Goal: Information Seeking & Learning: Learn about a topic

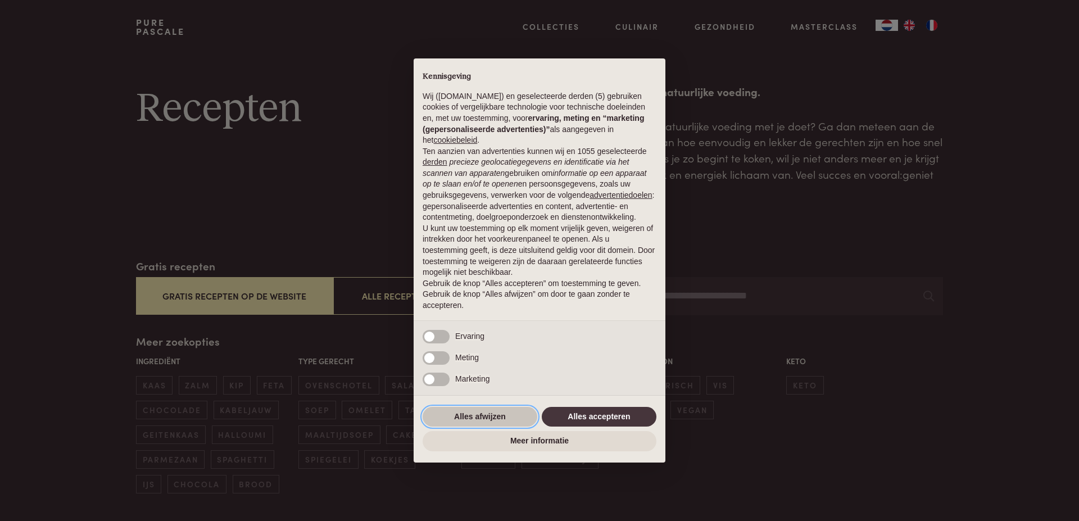
click at [480, 417] on button "Alles afwijzen" at bounding box center [480, 417] width 115 height 20
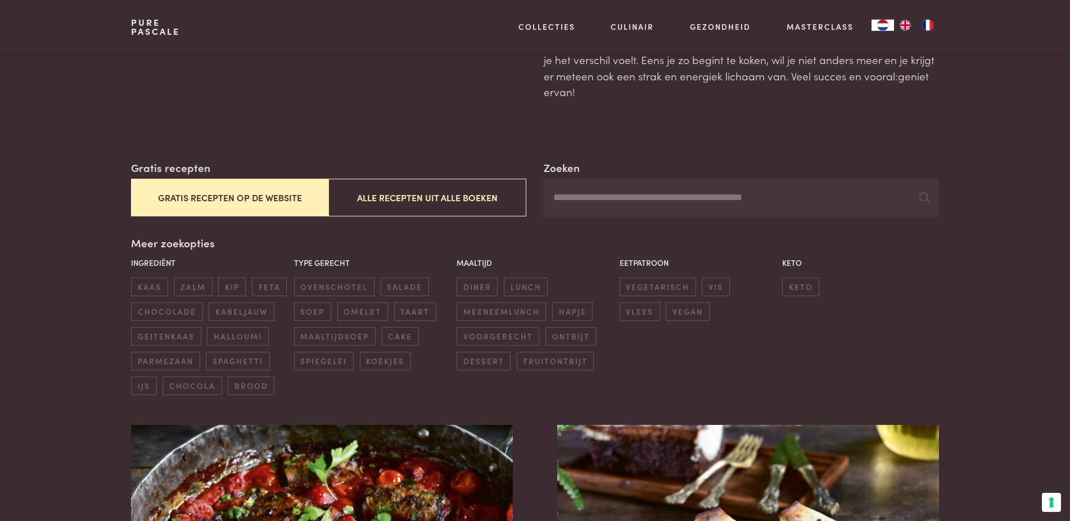
scroll to position [115, 0]
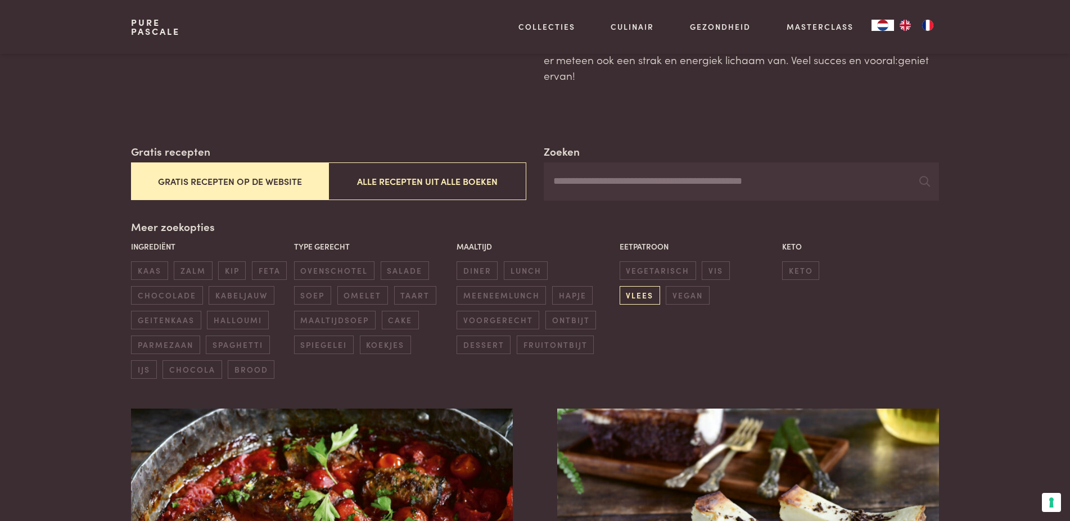
click at [660, 286] on span "vlees" at bounding box center [639, 295] width 40 height 19
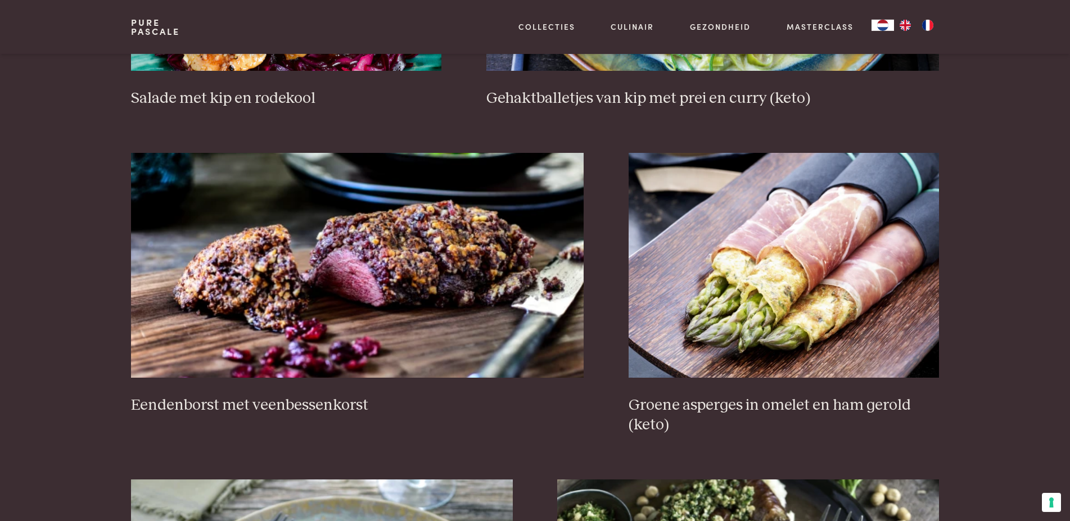
scroll to position [1003, 0]
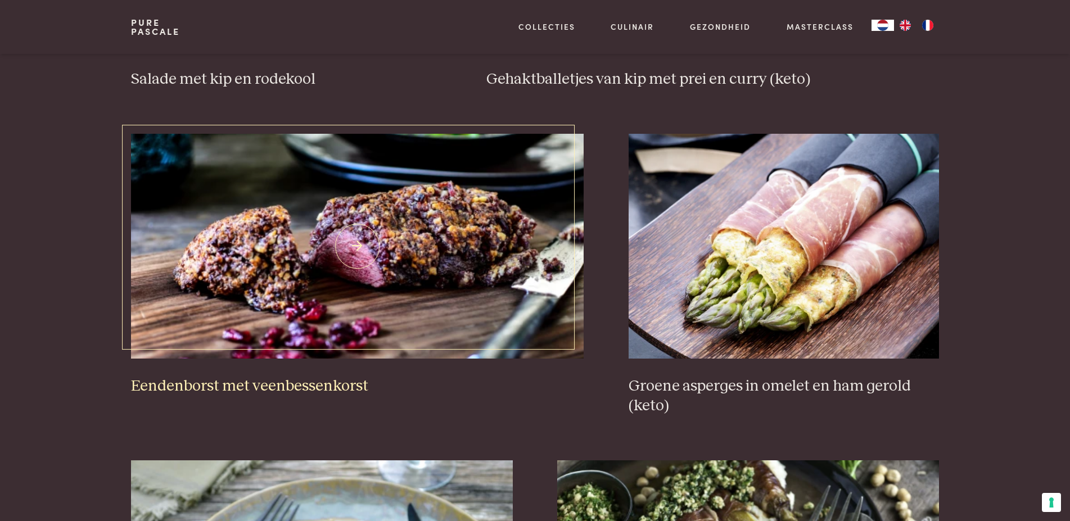
click at [336, 254] on img at bounding box center [357, 246] width 453 height 225
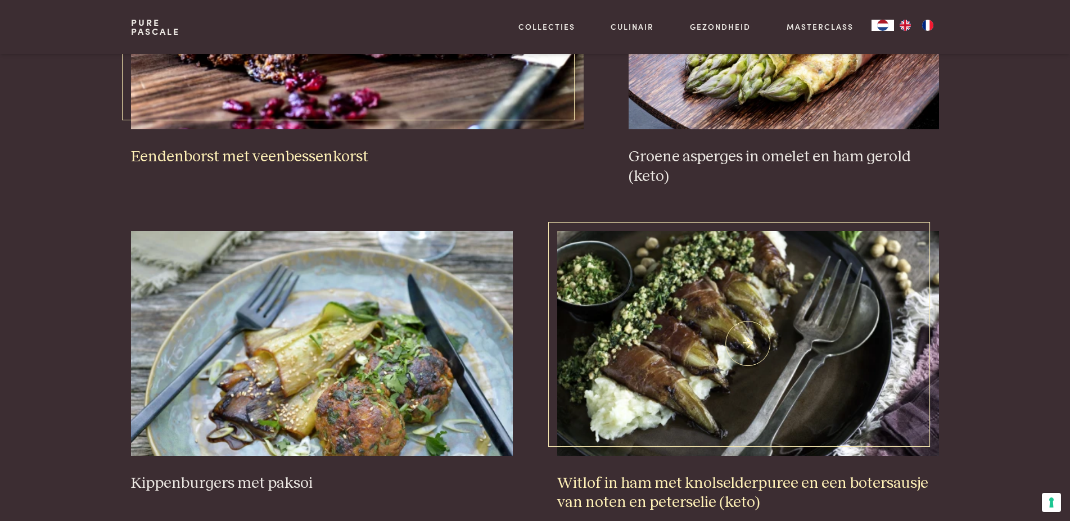
scroll to position [1290, 0]
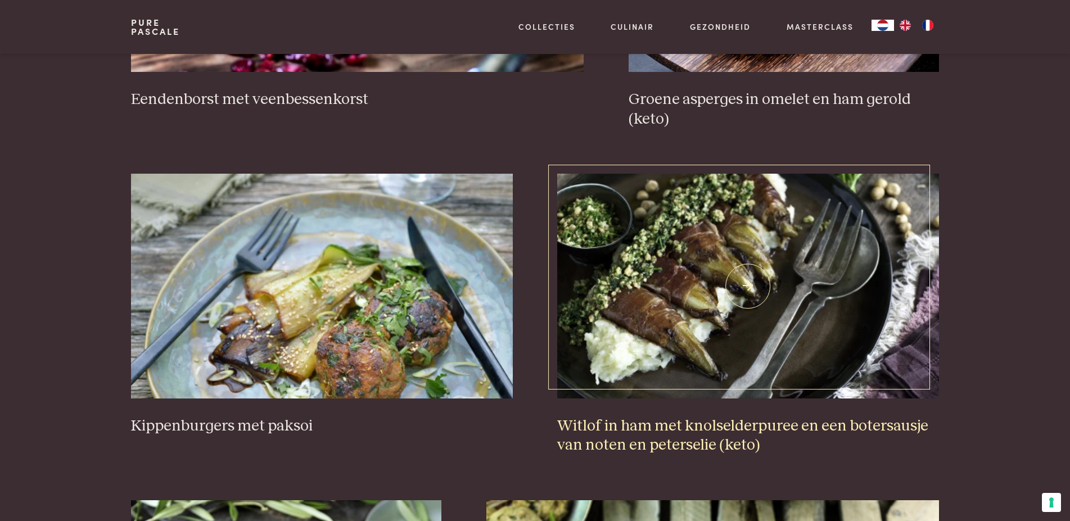
click at [719, 293] on img at bounding box center [747, 286] width 381 height 225
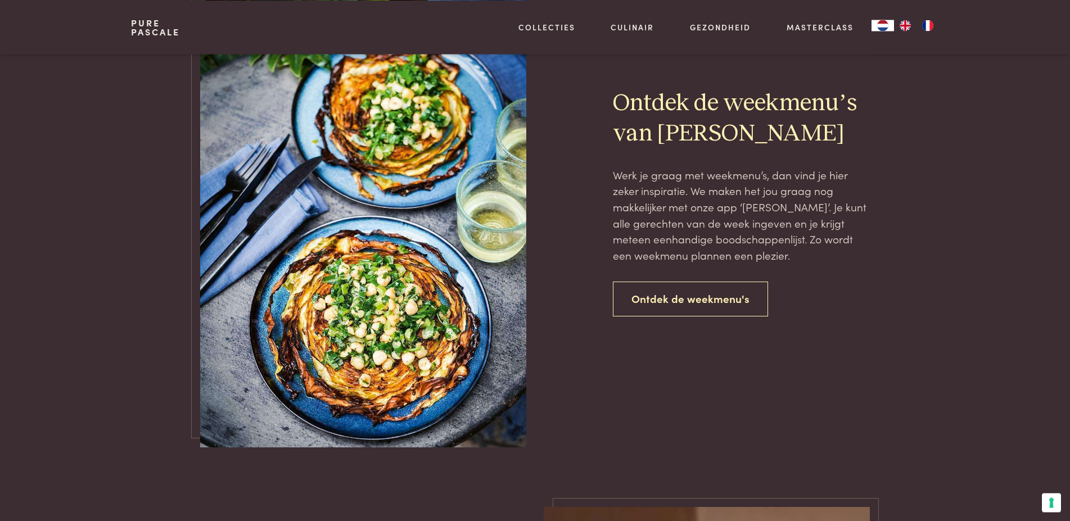
scroll to position [2208, 0]
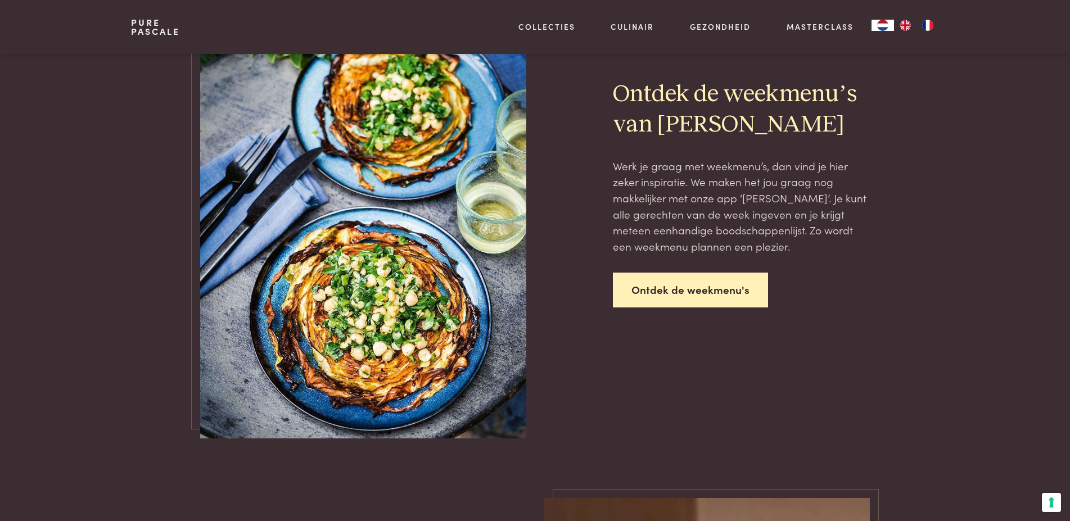
click at [679, 290] on link "Ontdek de weekmenu's" at bounding box center [690, 290] width 155 height 35
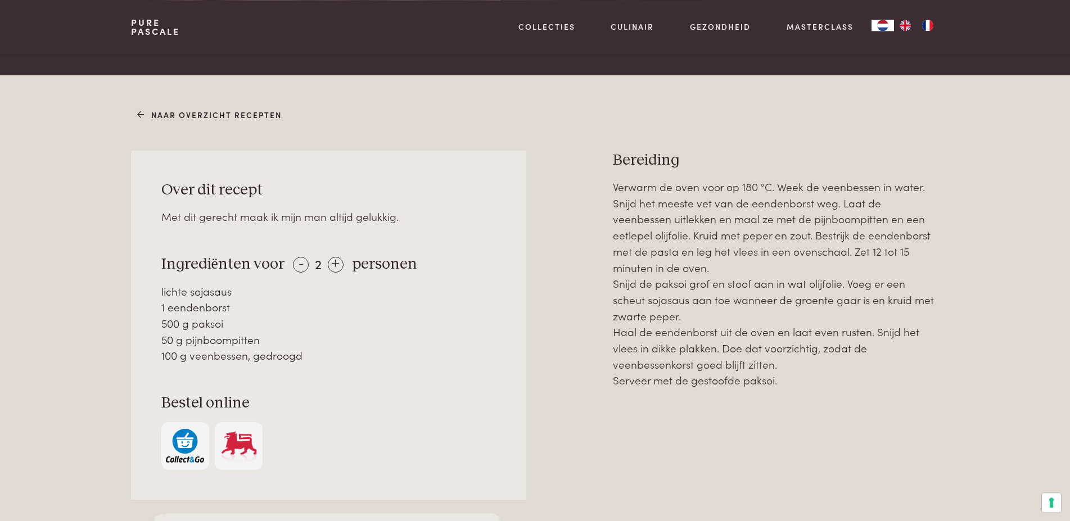
scroll to position [459, 0]
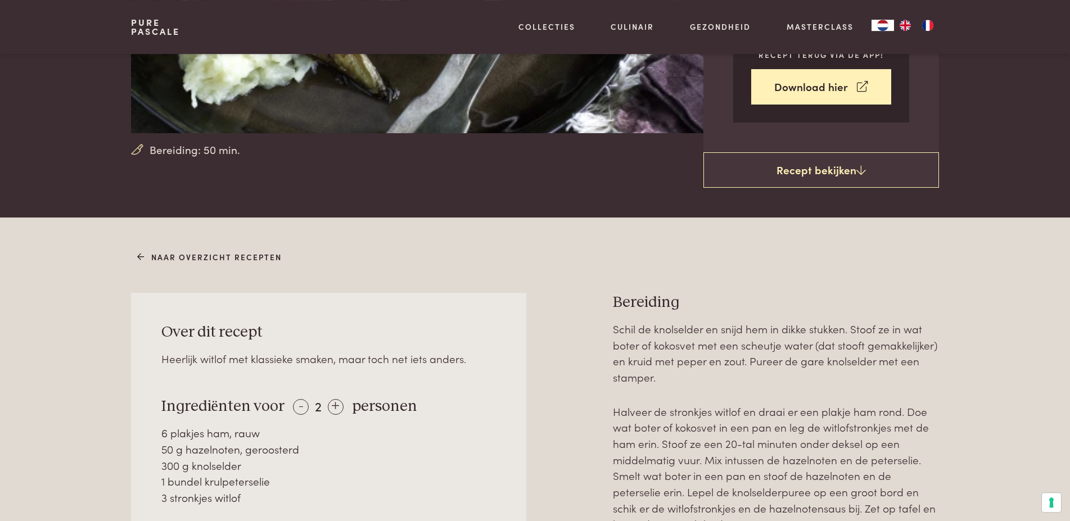
scroll to position [287, 0]
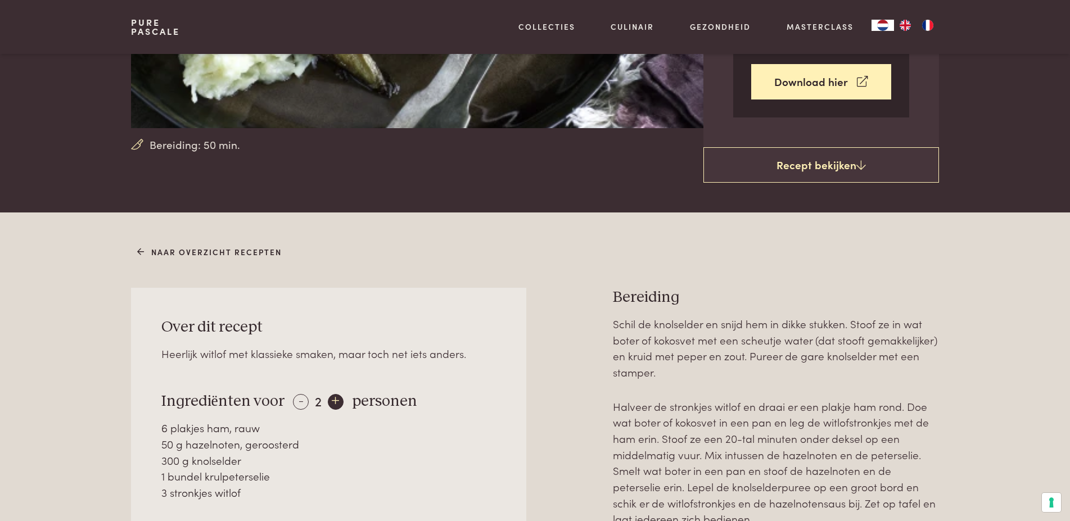
click at [333, 401] on div "+" at bounding box center [336, 402] width 16 height 16
click at [333, 401] on div "+" at bounding box center [337, 402] width 16 height 16
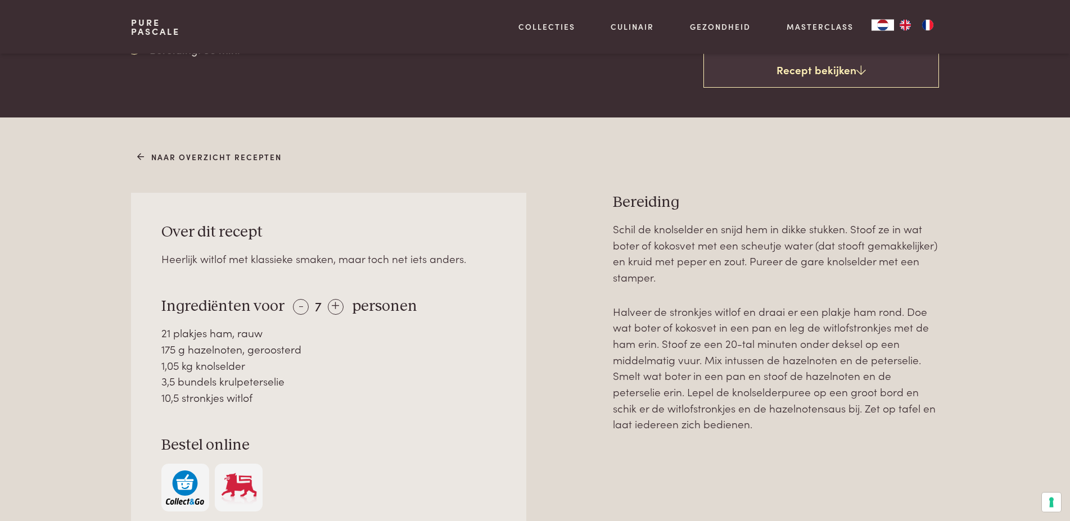
scroll to position [401, 0]
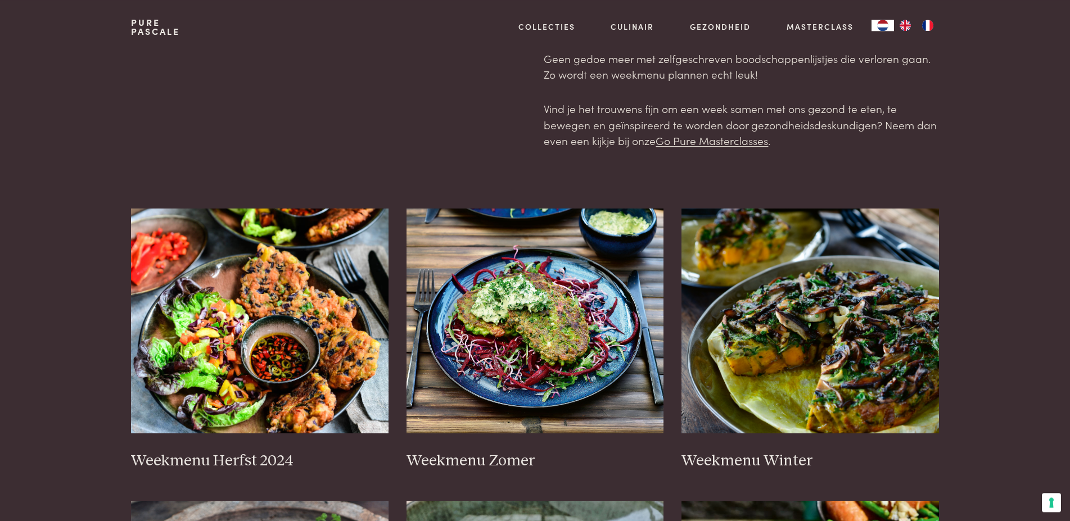
scroll to position [115, 0]
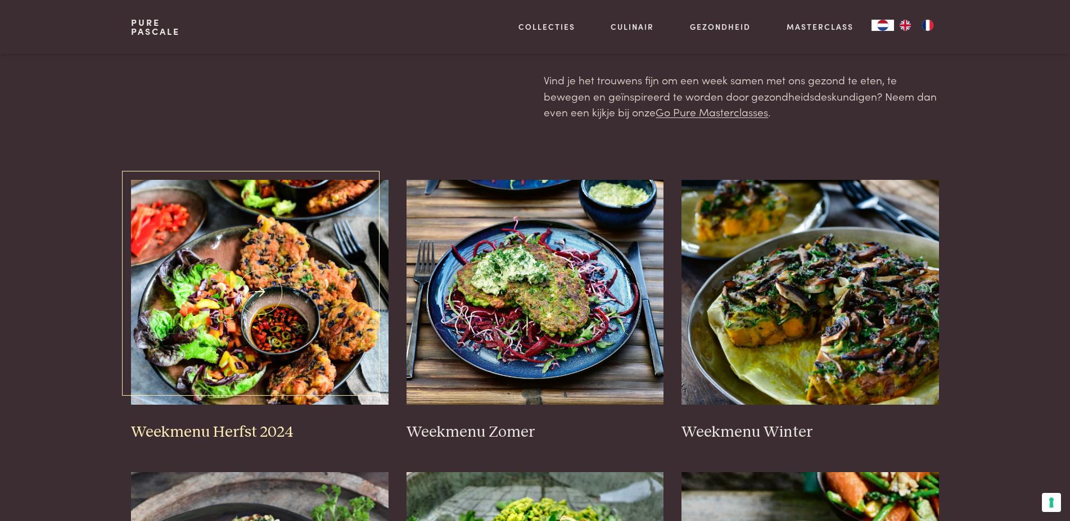
click at [286, 255] on img at bounding box center [259, 292] width 257 height 225
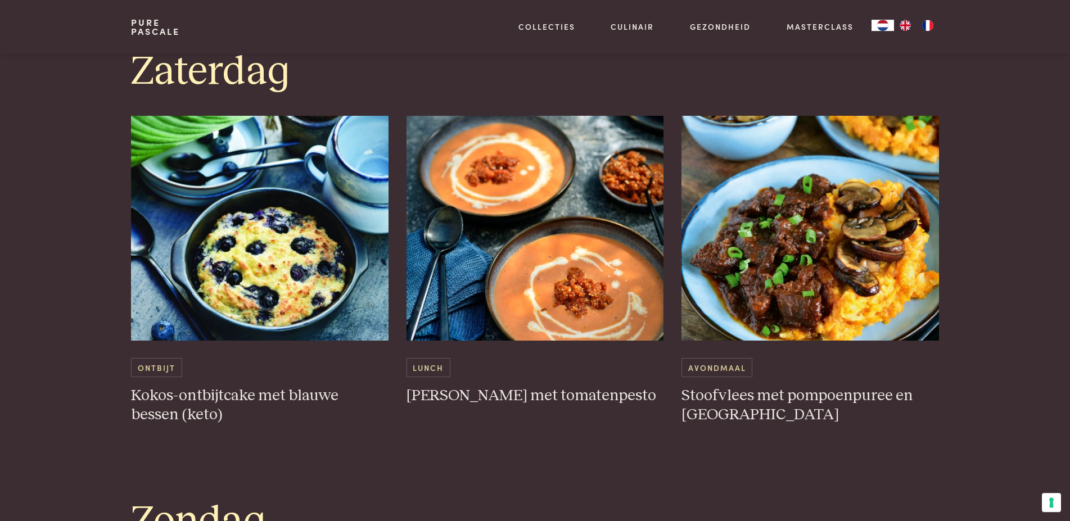
scroll to position [2867, 0]
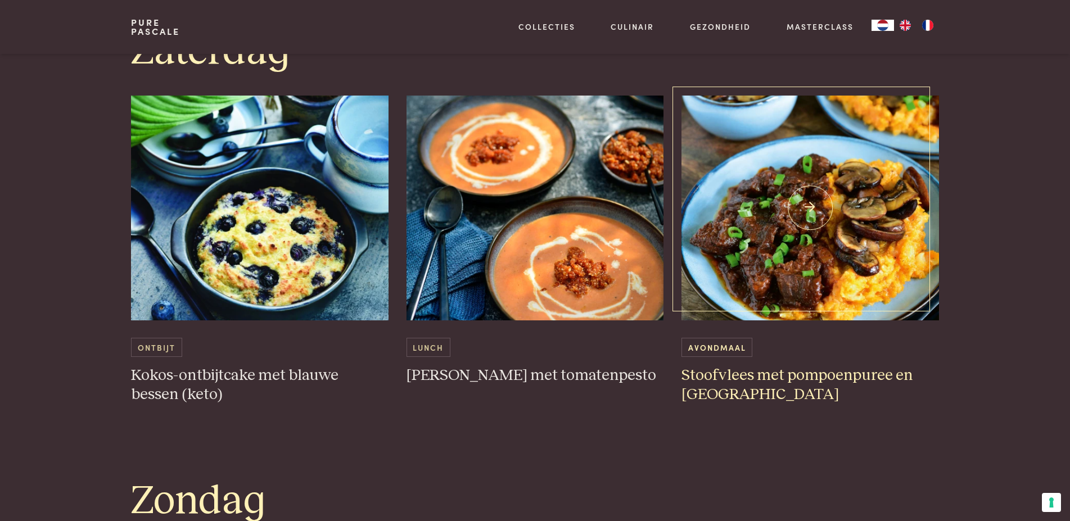
click at [808, 375] on h3 "Stoofvlees met pompoenpuree en [GEOGRAPHIC_DATA]" at bounding box center [809, 385] width 257 height 39
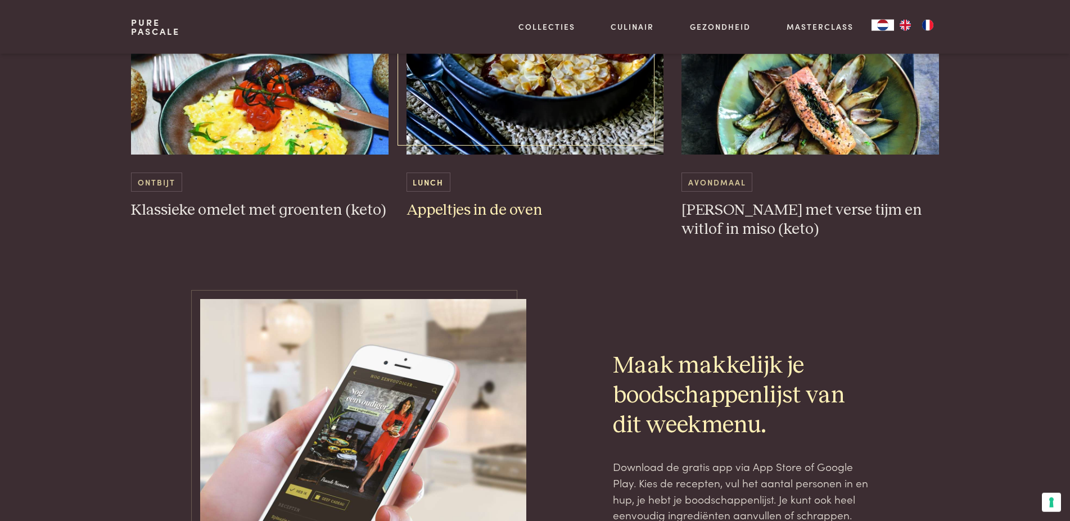
scroll to position [3498, 0]
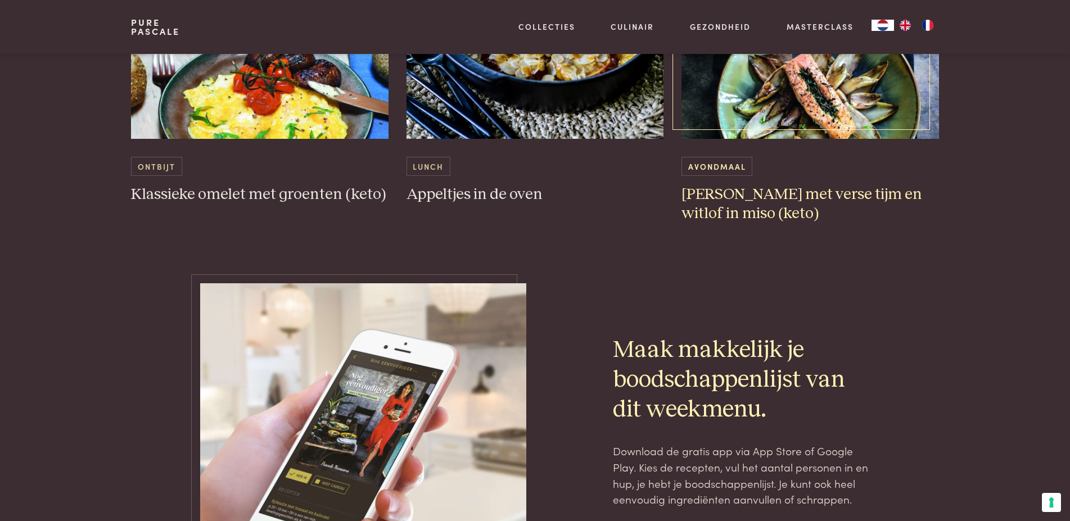
click at [794, 88] on img at bounding box center [809, 26] width 257 height 225
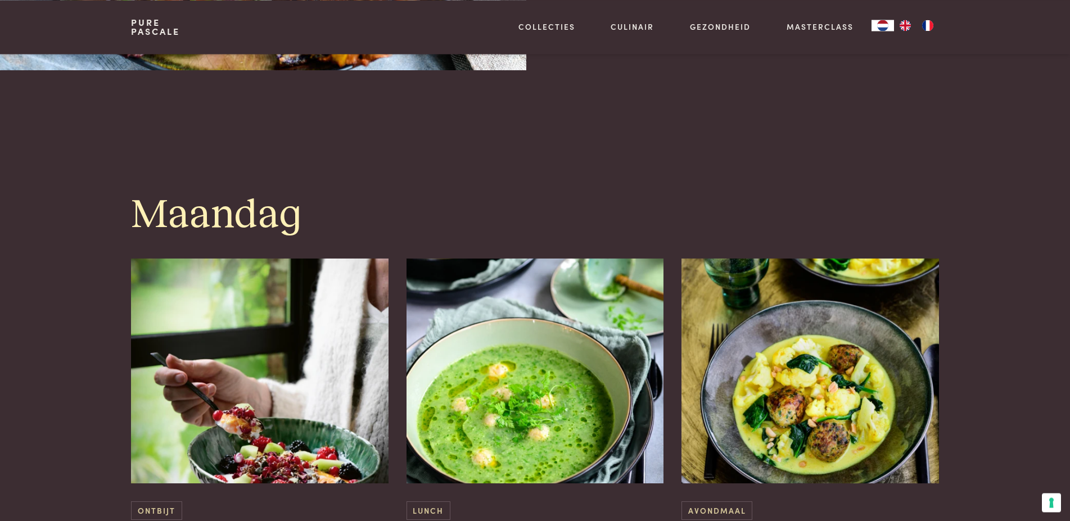
scroll to position [344, 0]
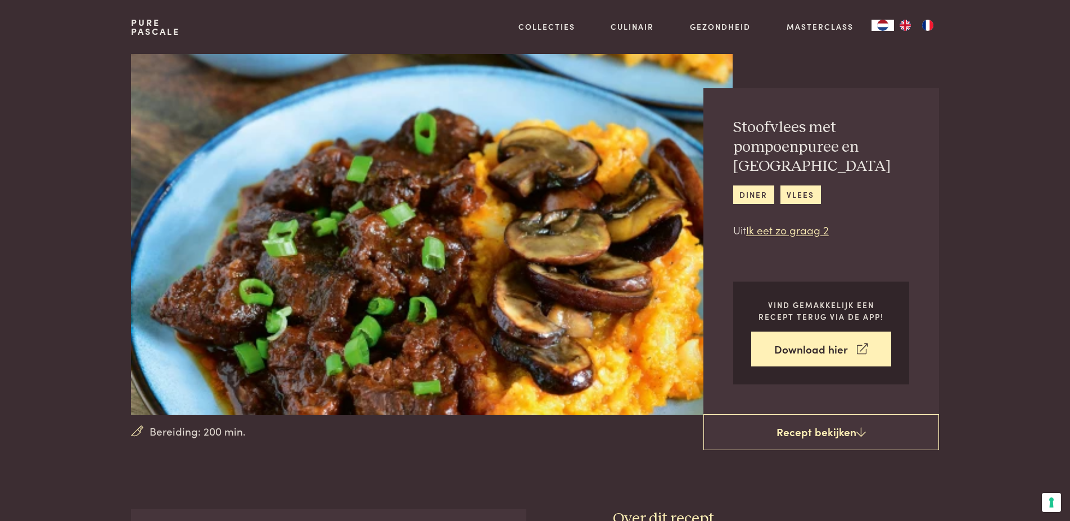
scroll to position [287, 0]
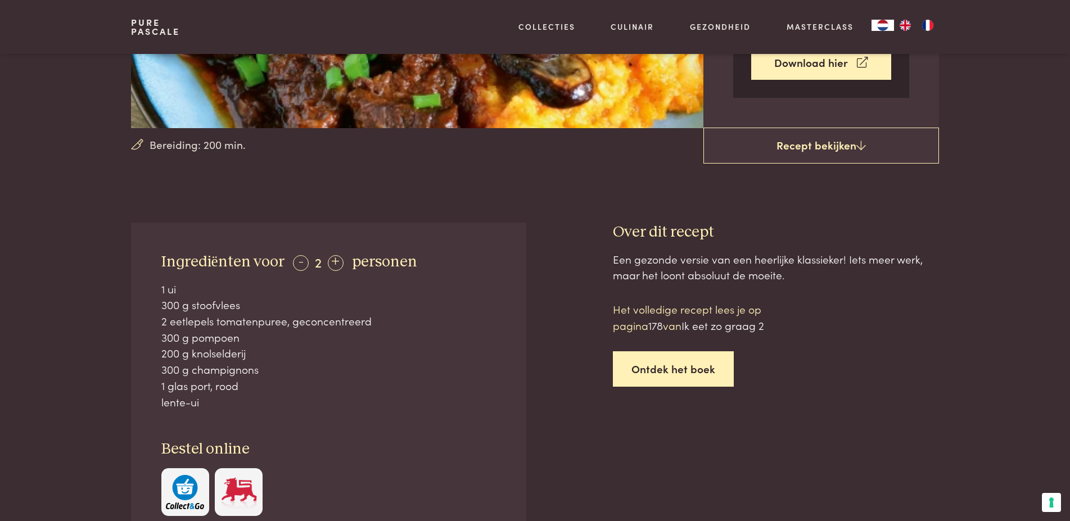
click at [653, 372] on link "Ontdek het boek" at bounding box center [673, 368] width 121 height 35
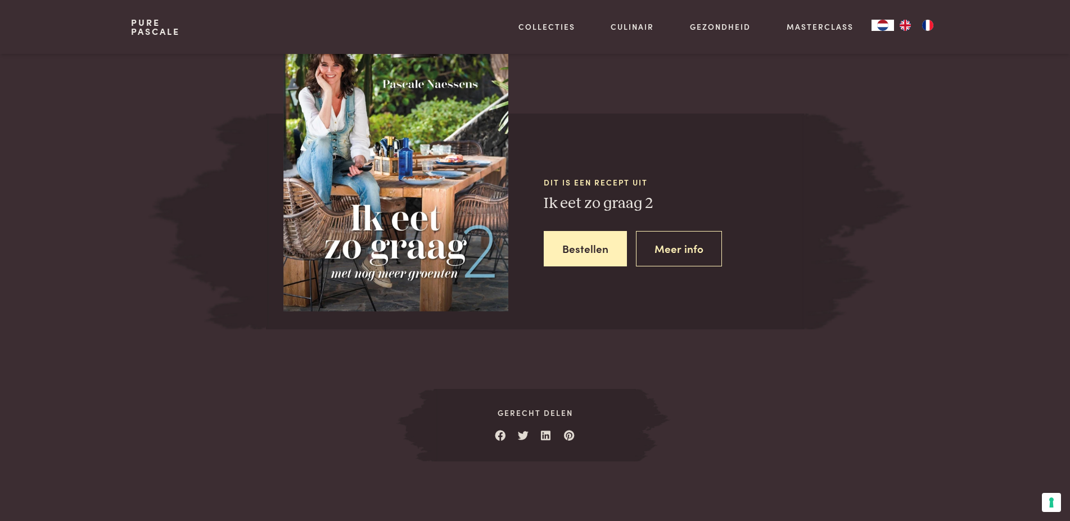
scroll to position [1028, 0]
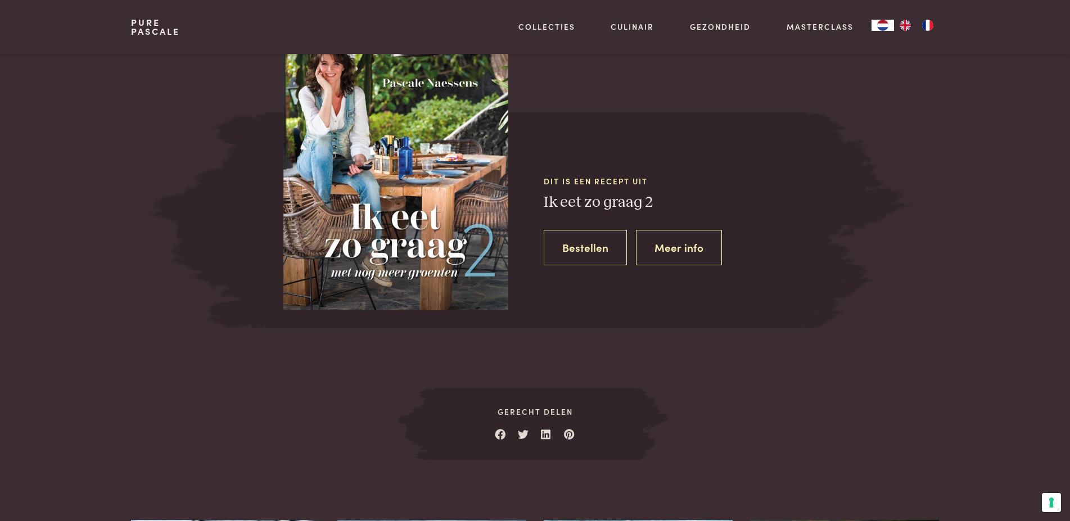
click at [601, 252] on link "Bestellen" at bounding box center [585, 247] width 83 height 35
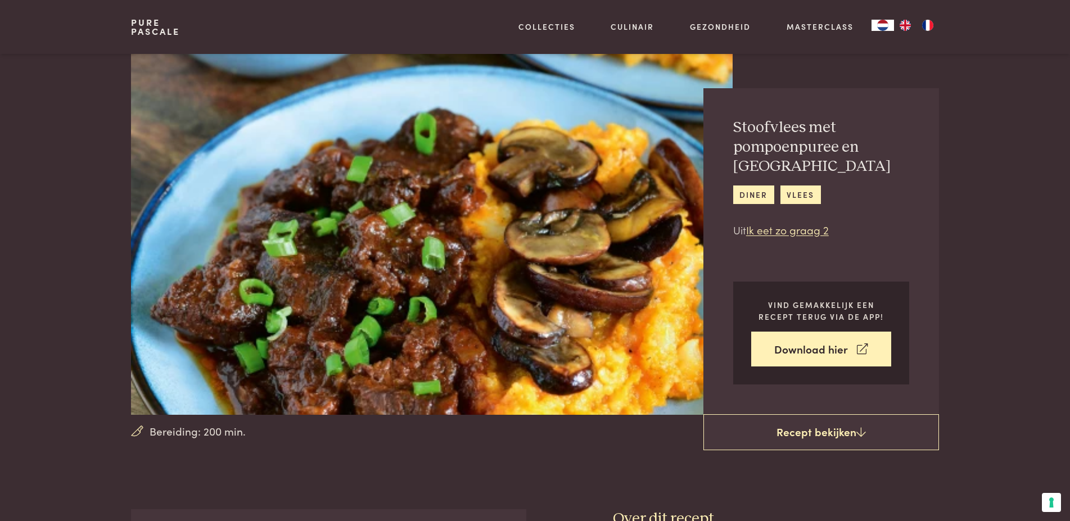
scroll to position [1028, 0]
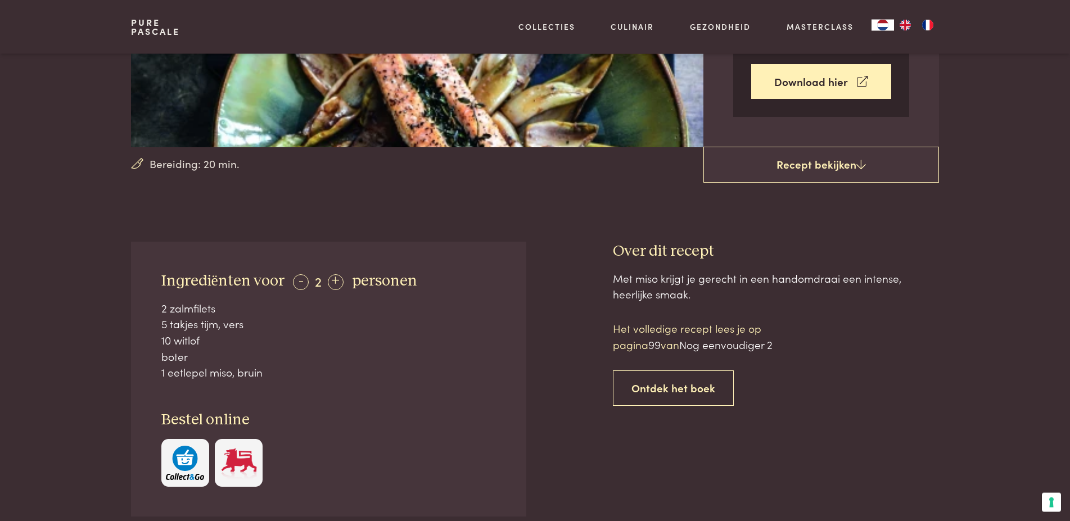
scroll to position [401, 0]
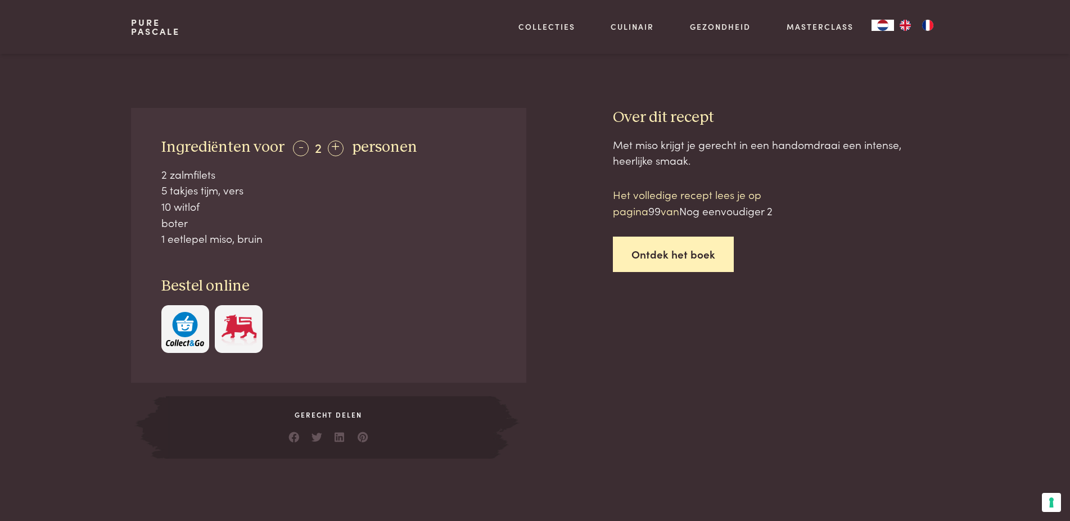
click at [659, 250] on link "Ontdek het boek" at bounding box center [673, 254] width 121 height 35
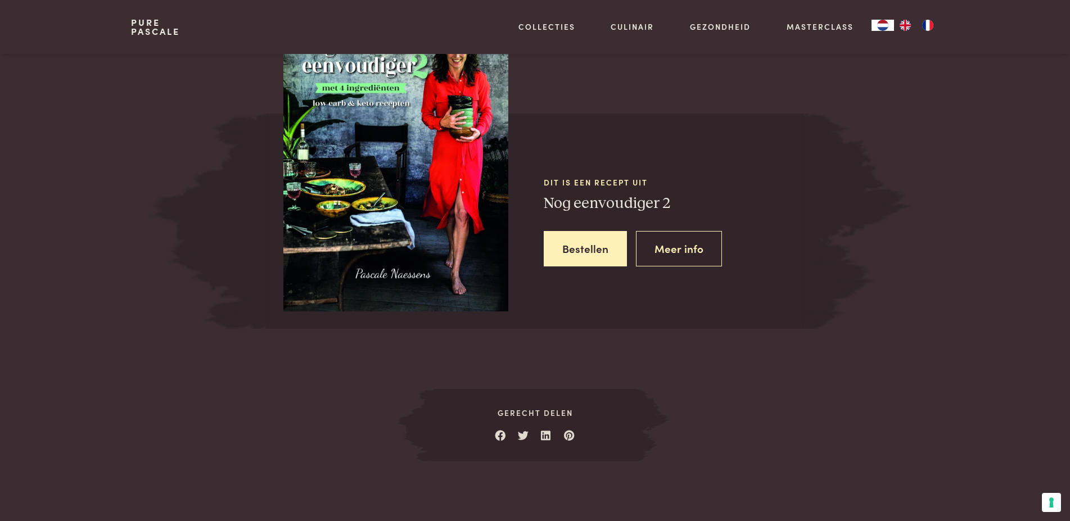
scroll to position [921, 0]
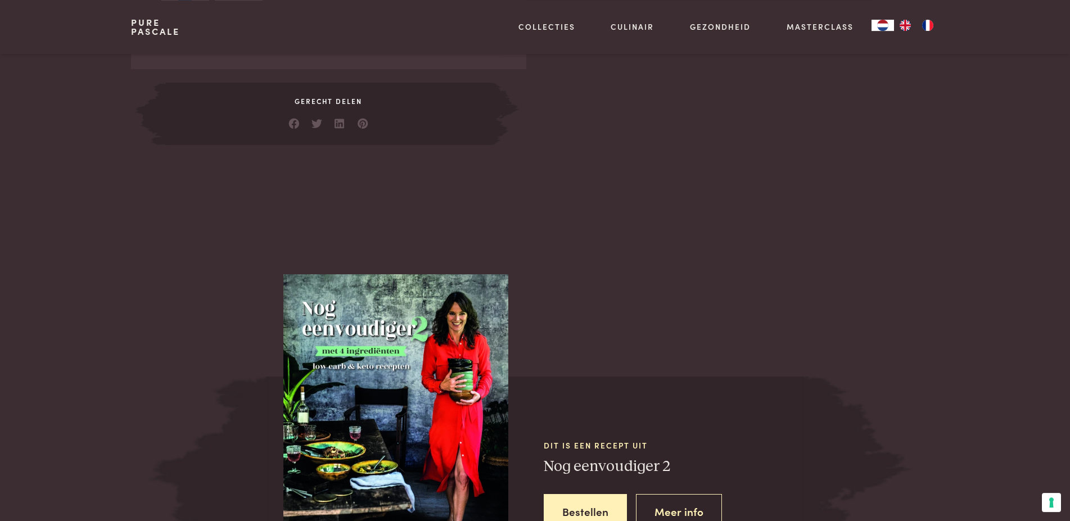
scroll to position [691, 0]
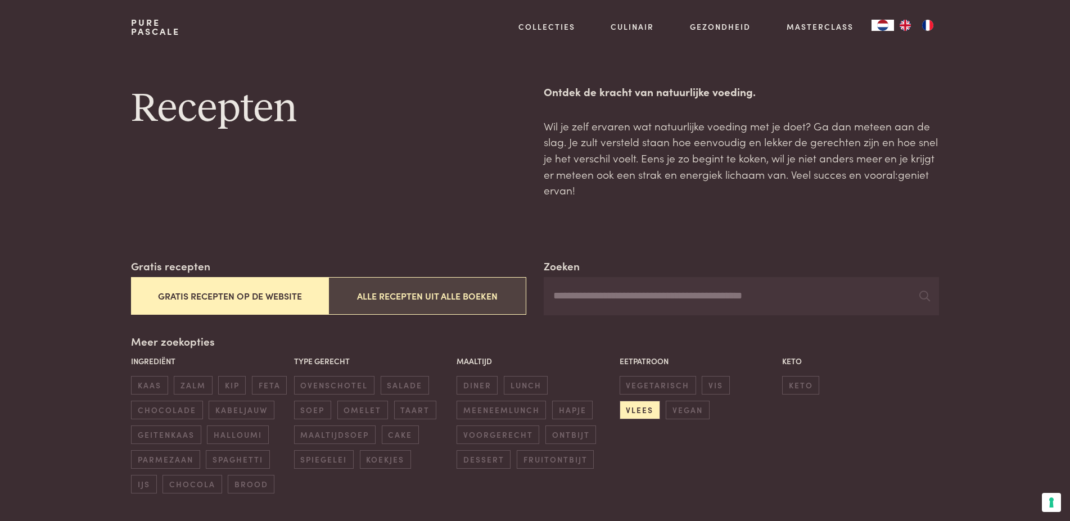
click at [409, 295] on button "Alle recepten uit alle boeken" at bounding box center [426, 296] width 197 height 38
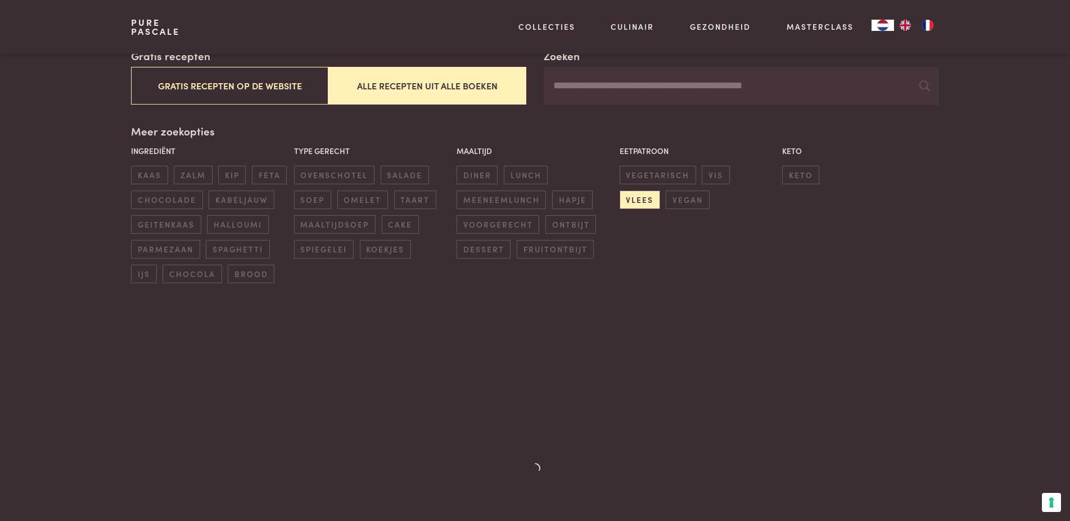
scroll to position [258, 0]
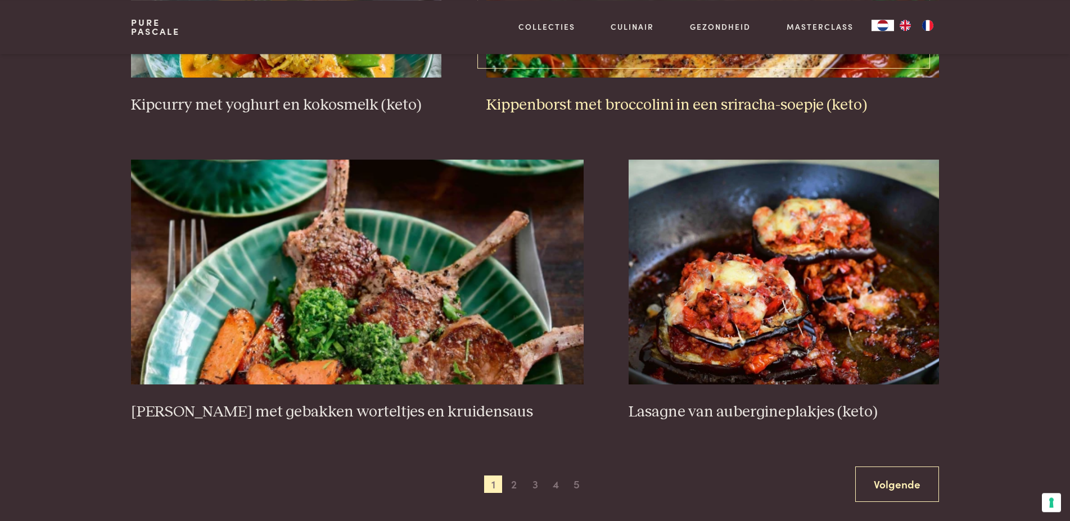
scroll to position [2036, 0]
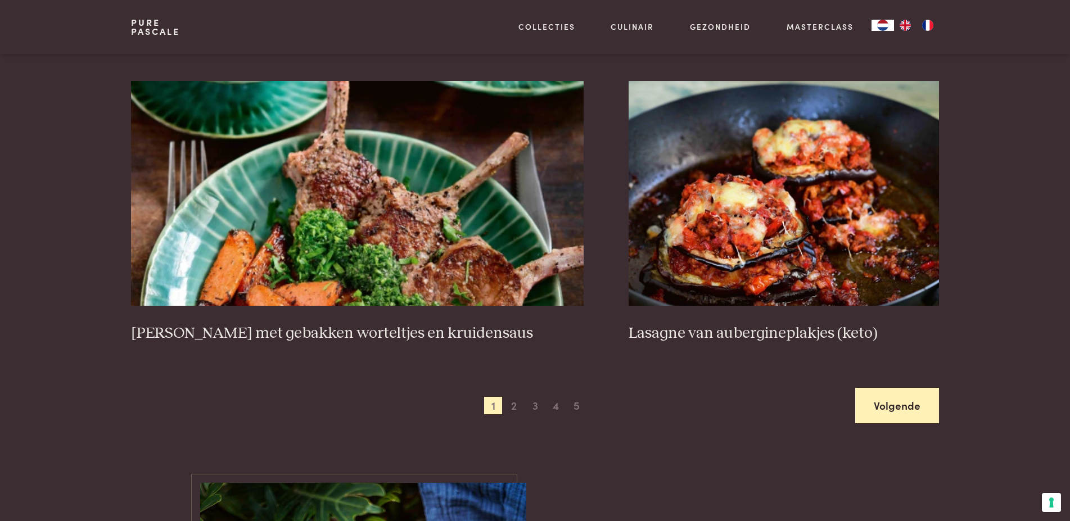
click at [899, 408] on link "Volgende" at bounding box center [897, 405] width 84 height 35
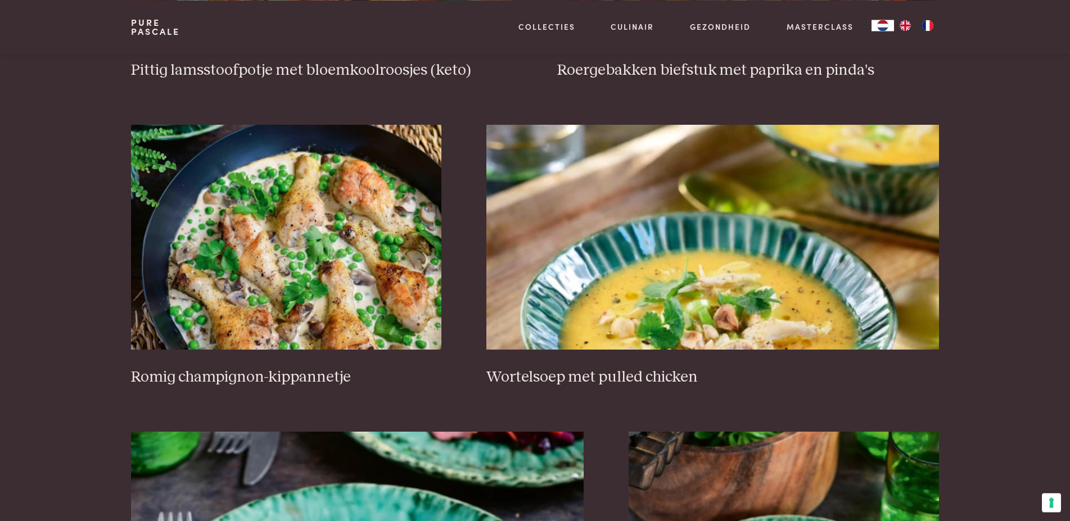
scroll to position [889, 0]
